Goal: Communication & Community: Connect with others

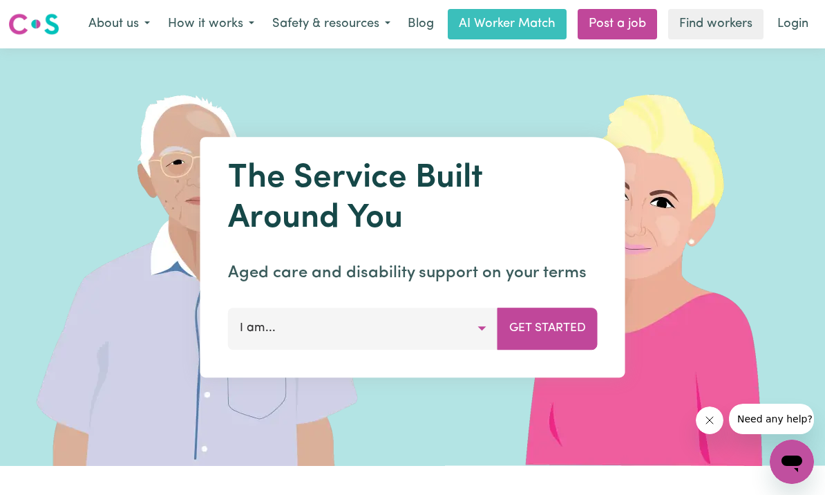
click at [792, 21] on link "Login" at bounding box center [793, 24] width 48 height 30
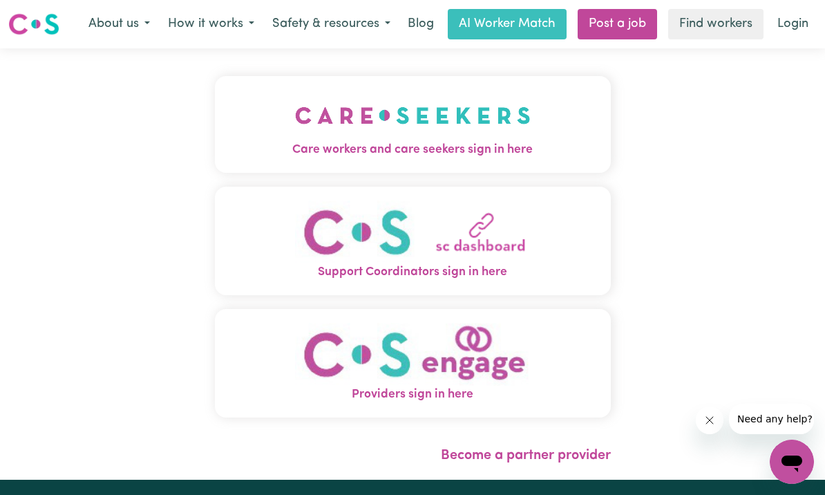
click at [506, 122] on img "Care workers and care seekers sign in here" at bounding box center [413, 115] width 236 height 51
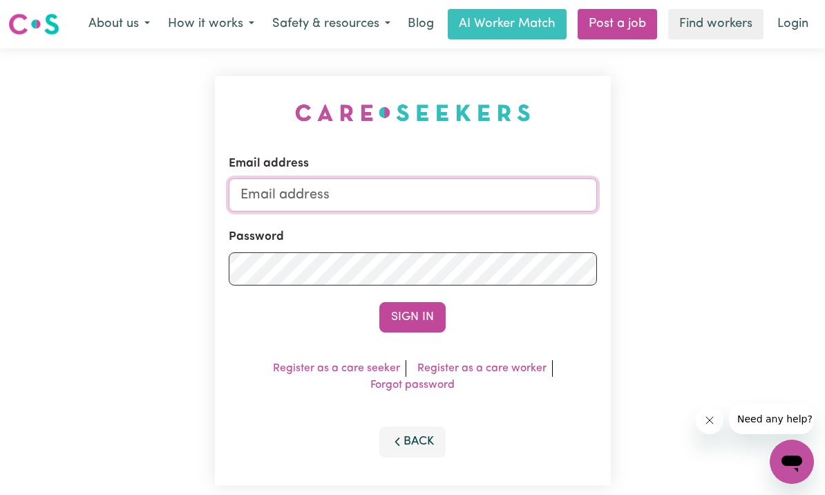
click at [456, 198] on input "Email address" at bounding box center [413, 194] width 368 height 33
type input "[PERSON_NAME][EMAIL_ADDRESS][PERSON_NAME][PERSON_NAME][DOMAIN_NAME]"
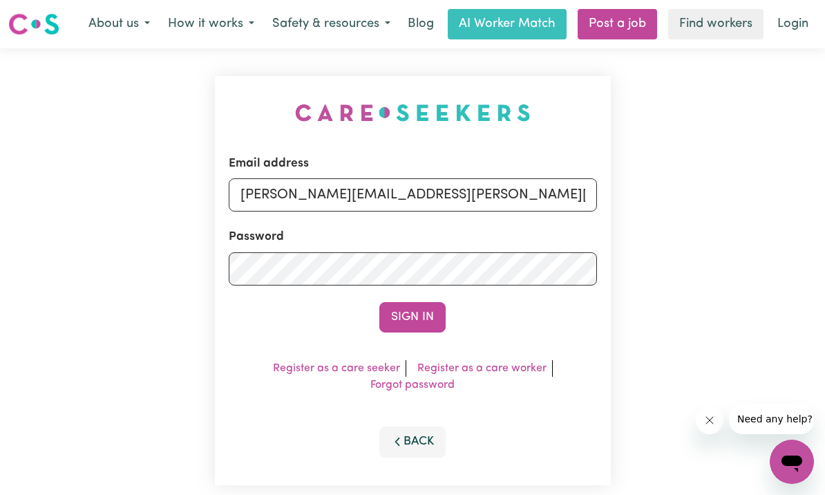
click at [412, 316] on button "Sign In" at bounding box center [412, 317] width 66 height 30
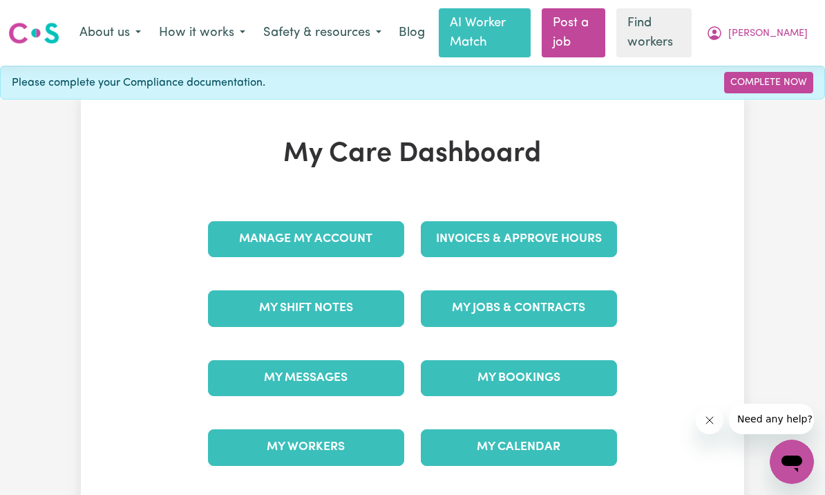
click at [376, 376] on link "My Messages" at bounding box center [306, 378] width 196 height 36
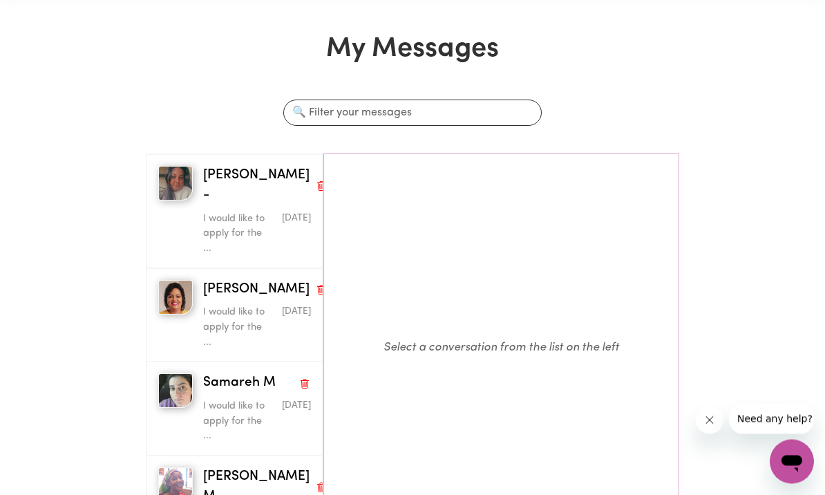
scroll to position [129, 0]
